Goal: Submit feedback/report problem

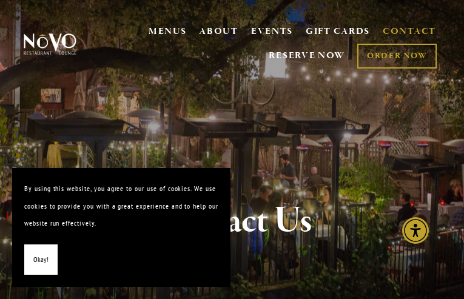
type input "N/A"
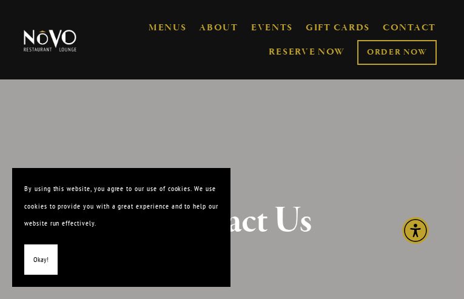
scroll to position [1208, 0]
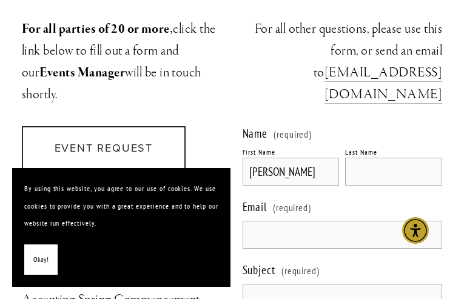
type input "[PERSON_NAME]"
type input "Minor text mistake?"
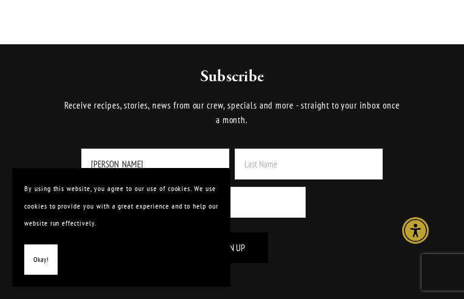
type input "[PERSON_NAME]"
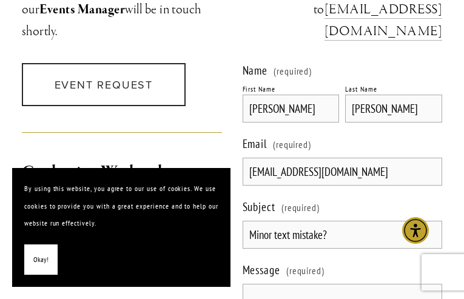
type input "[EMAIL_ADDRESS][DOMAIN_NAME]"
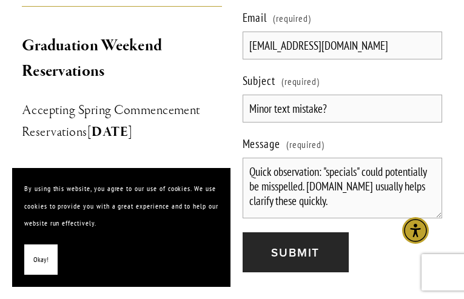
scroll to position [34, 0]
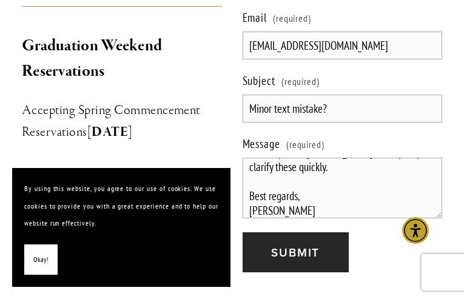
type textarea "Quick observation: "specials" could potentially be misspelled. [DOMAIN_NAME] us…"
click at [242, 232] on button "Submit Submit" at bounding box center [295, 252] width 106 height 41
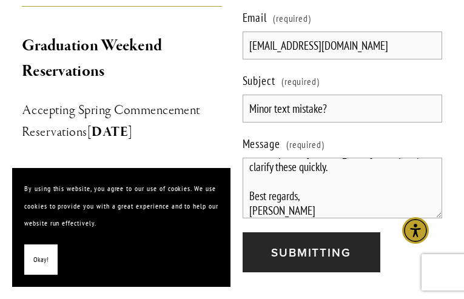
scroll to position [1208, 0]
